Goal: Task Accomplishment & Management: Complete application form

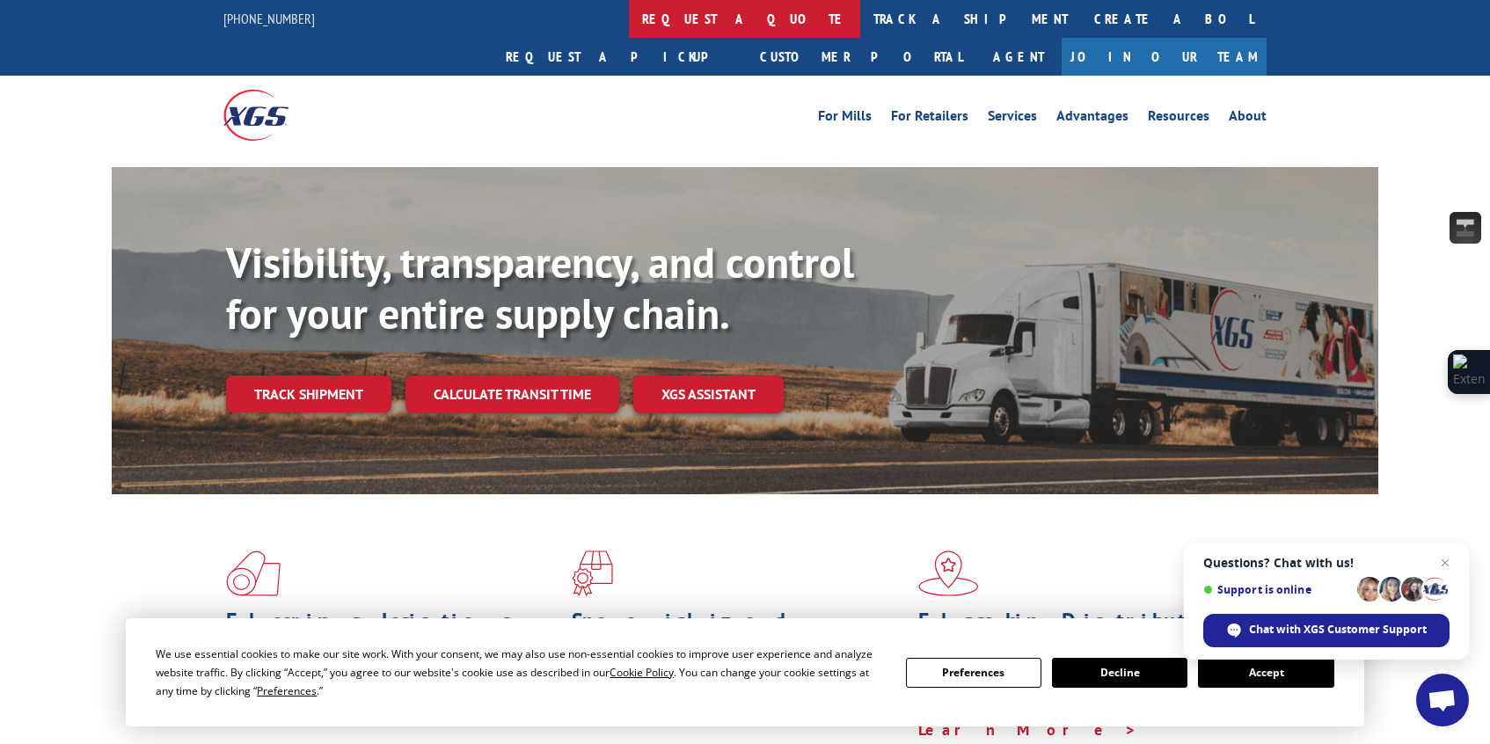
click at [629, 20] on link "request a quote" at bounding box center [744, 19] width 231 height 38
